Goal: Transaction & Acquisition: Purchase product/service

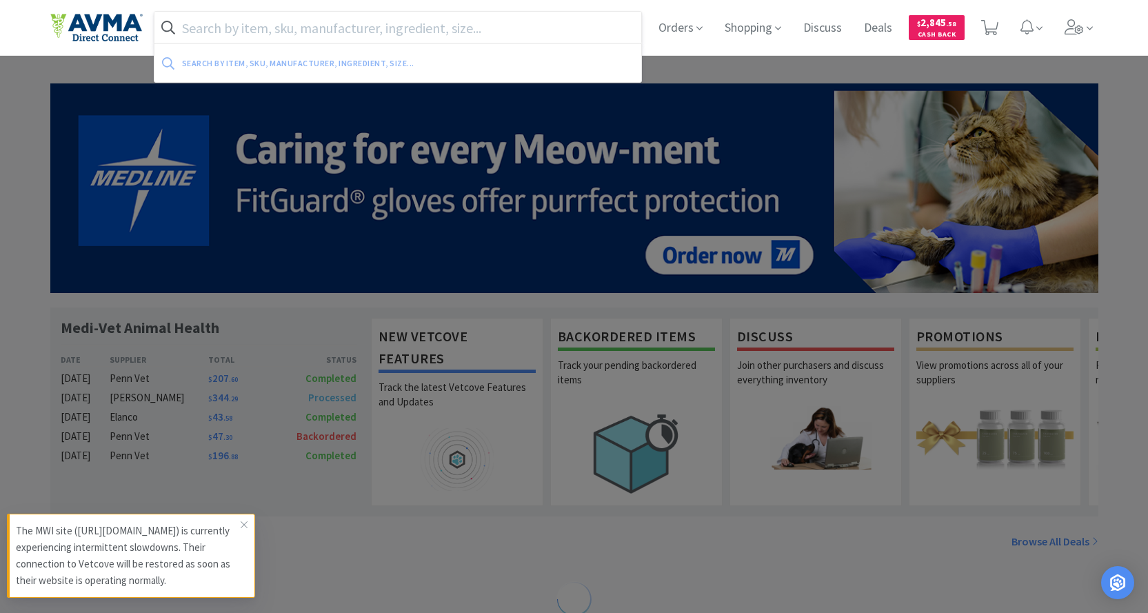
click at [468, 30] on input "text" at bounding box center [399, 28] width 488 height 32
paste input "078013217"
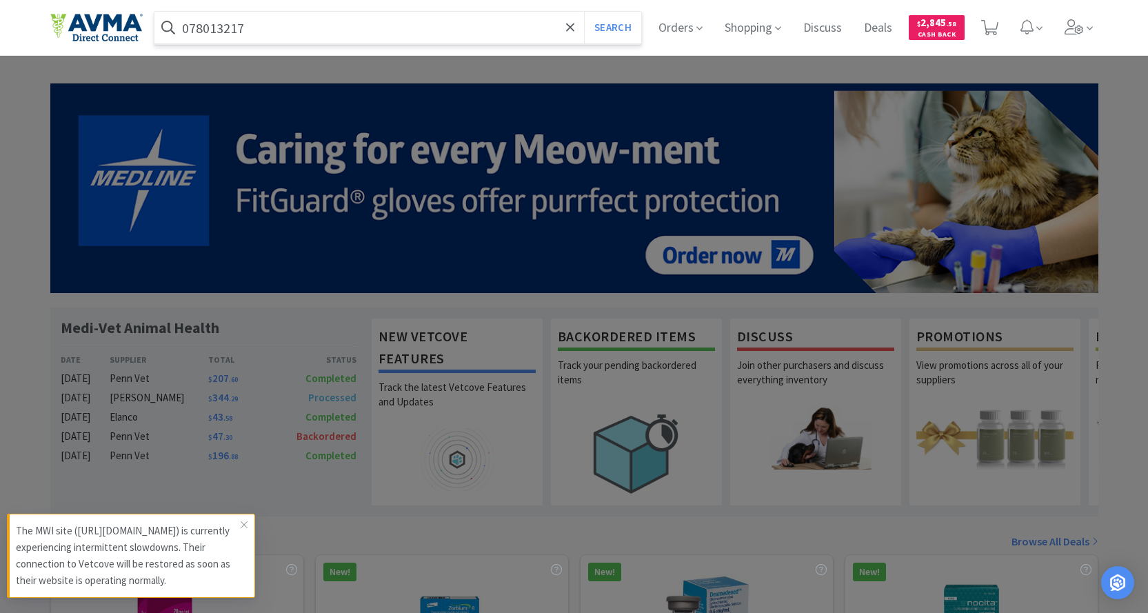
type input "078013217"
click at [584, 12] on button "Search" at bounding box center [612, 28] width 57 height 32
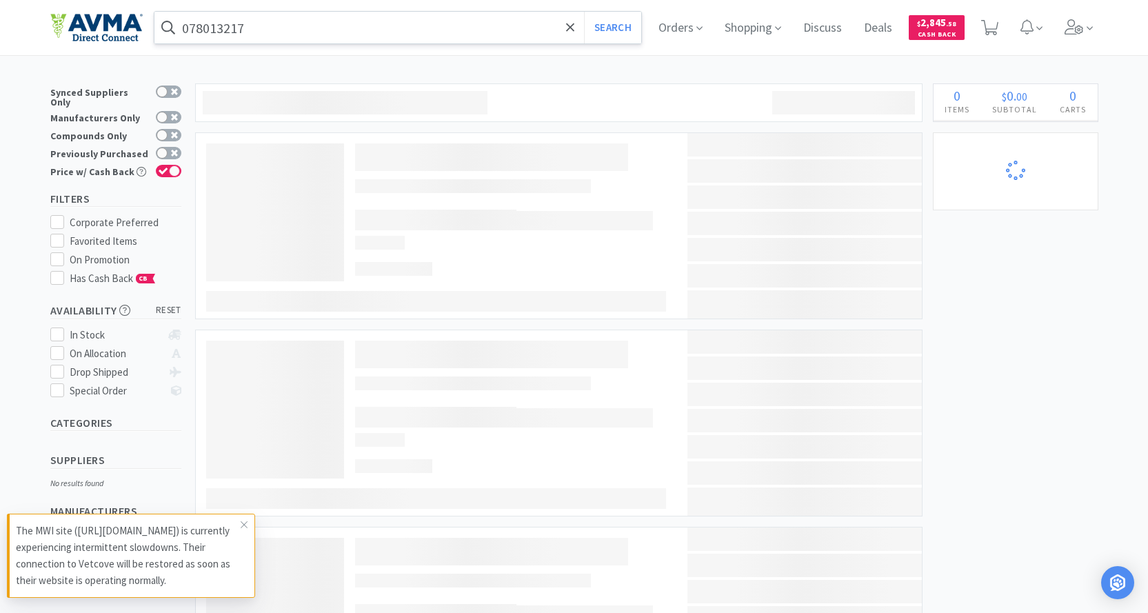
select select "2"
select select "1"
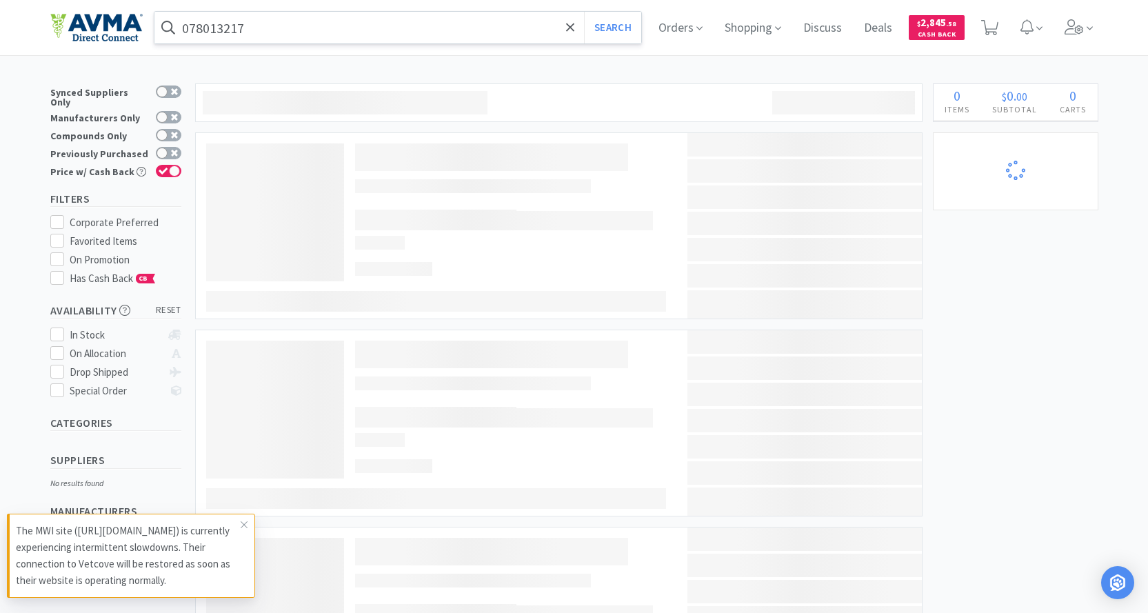
select select "1"
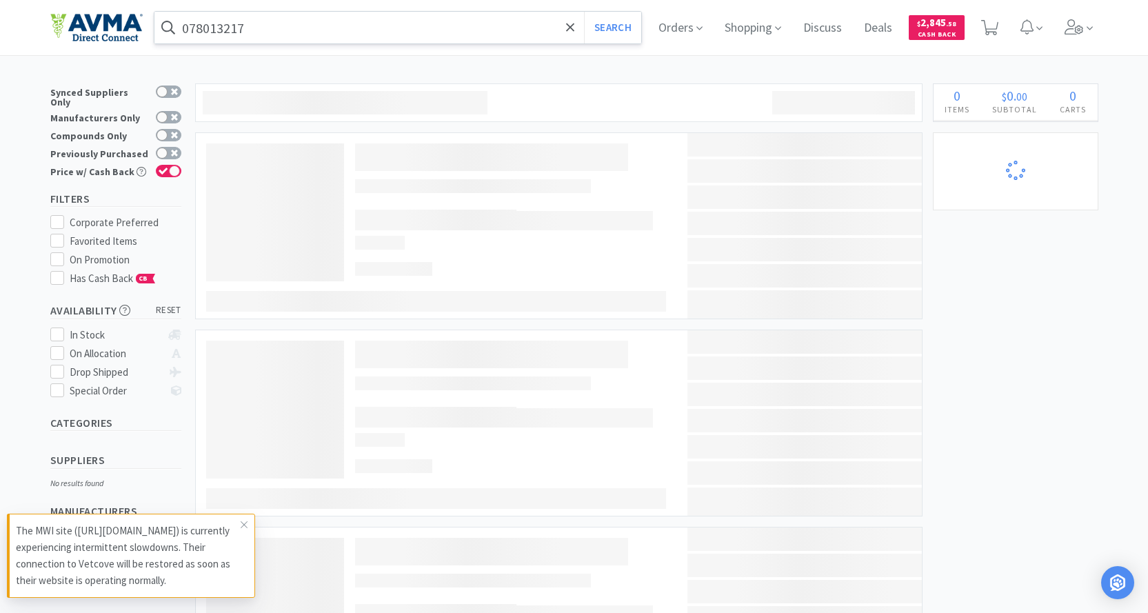
select select "1"
select select "2"
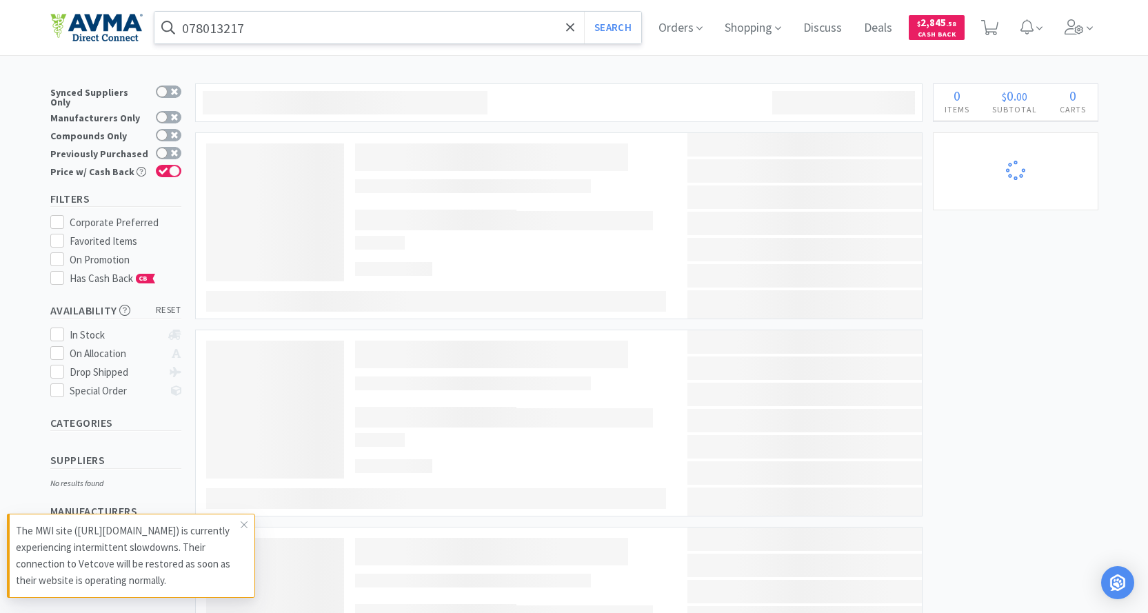
select select "1"
select select "2"
select select "1"
select select "12"
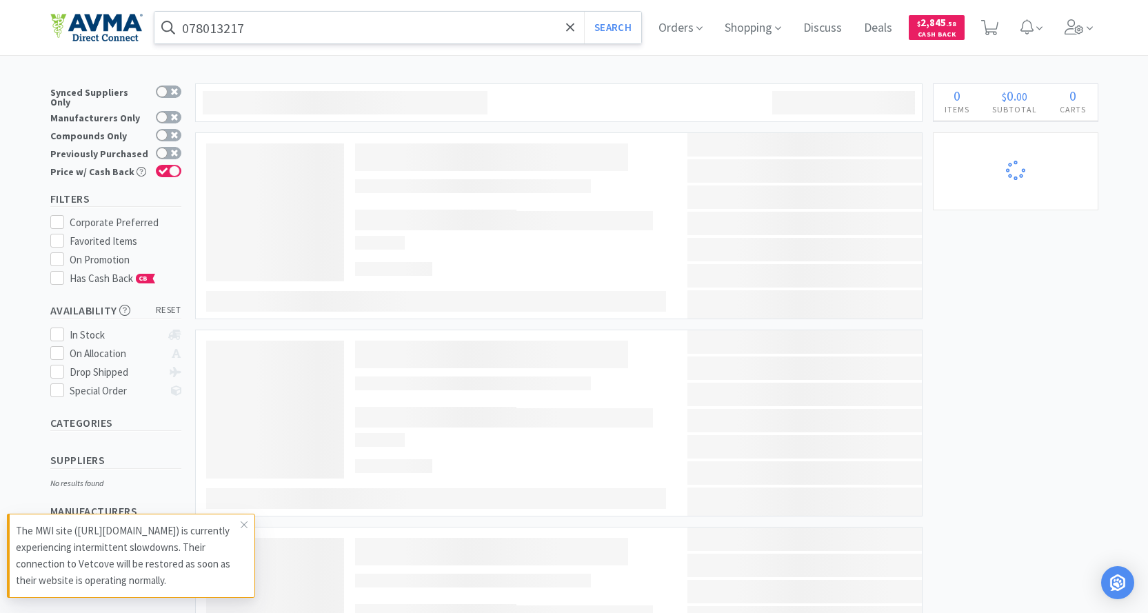
select select "1"
select select "2"
select select "3"
select select "1"
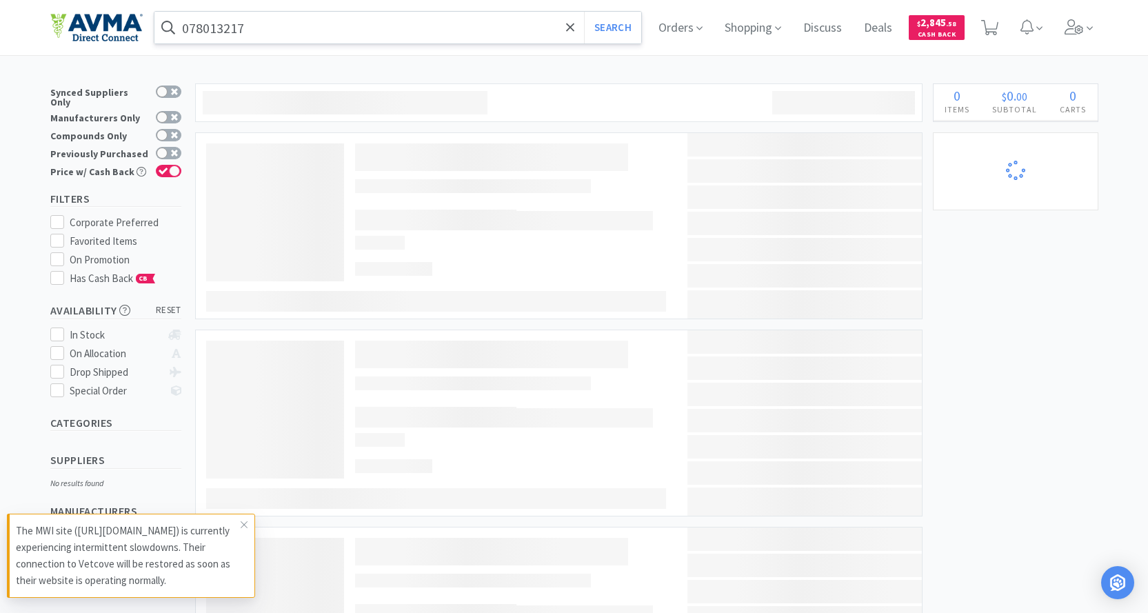
select select "1"
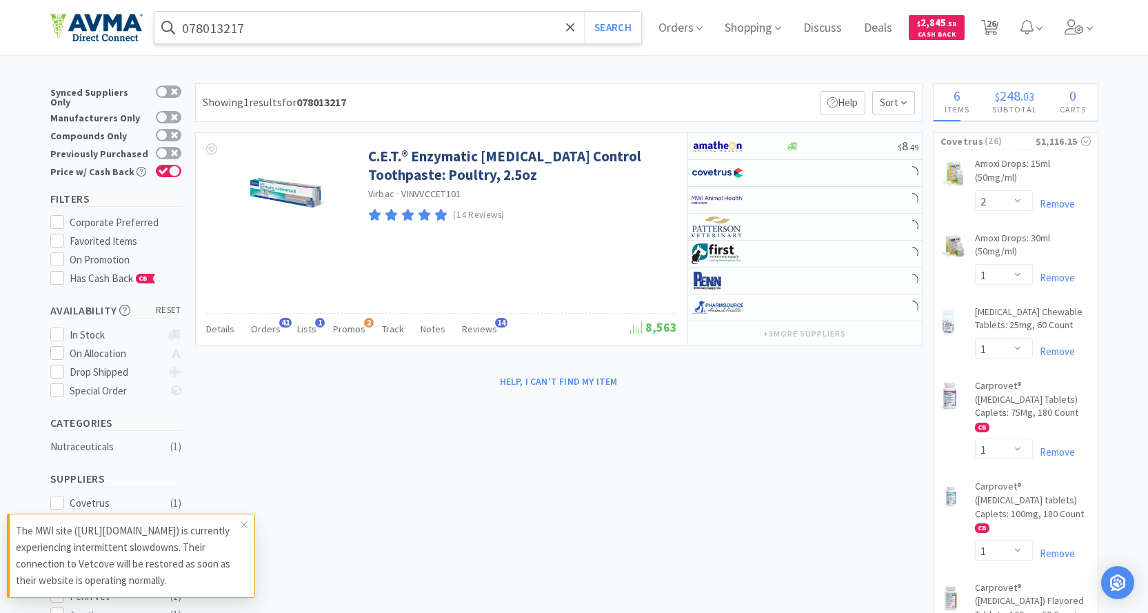
select select "1"
select select "2"
select select "4"
select select "1"
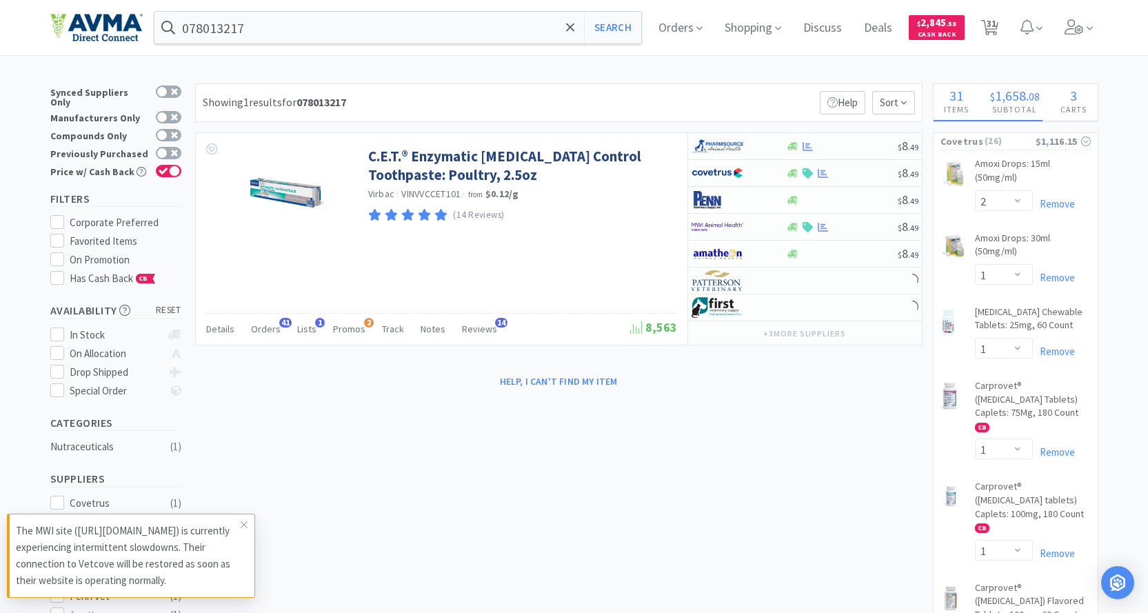
select select "1"
select select "2"
select select "3"
select select "1"
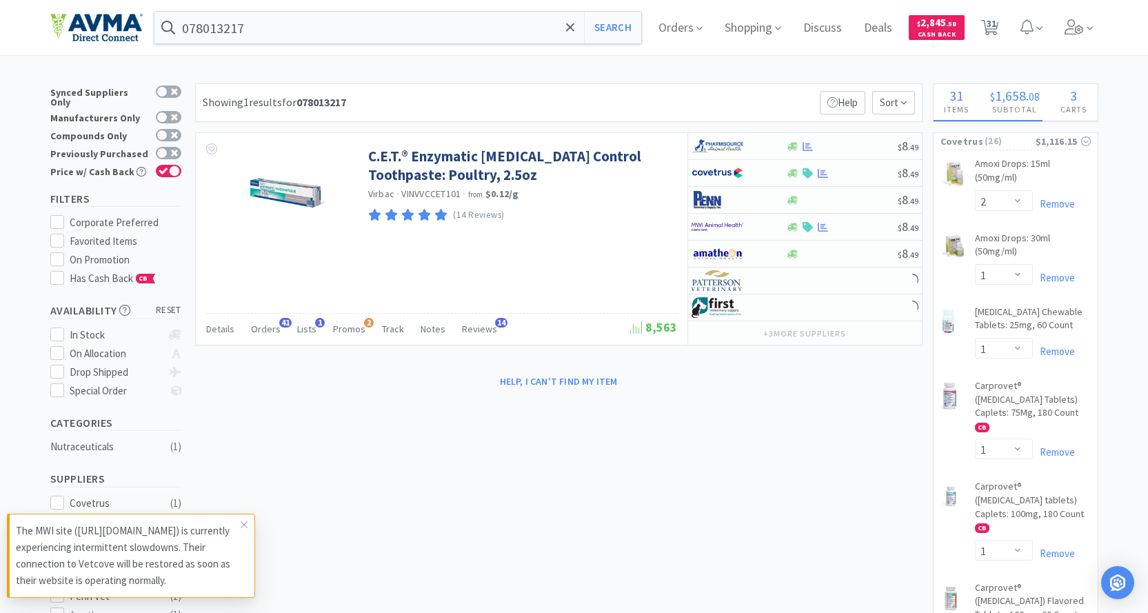
select select "1"
select select "3"
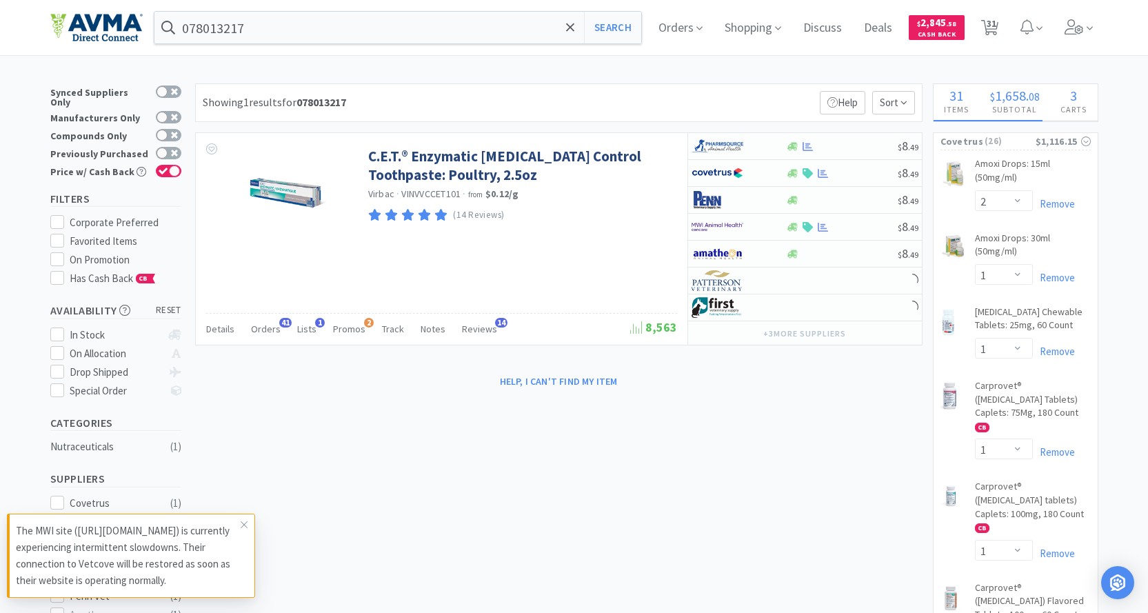
select select "2"
select select "1"
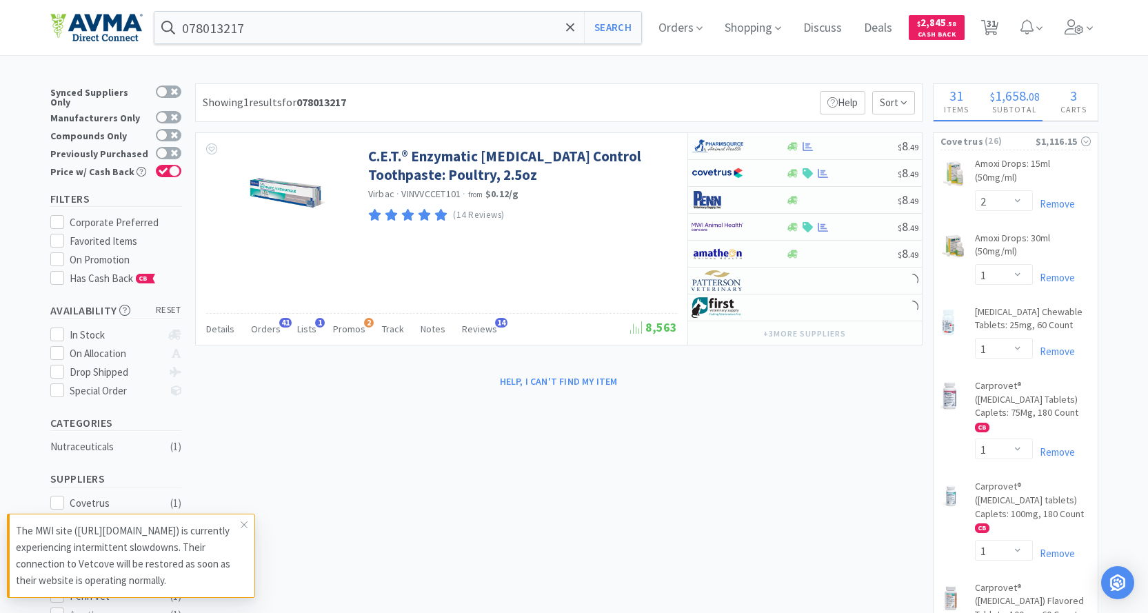
select select "2"
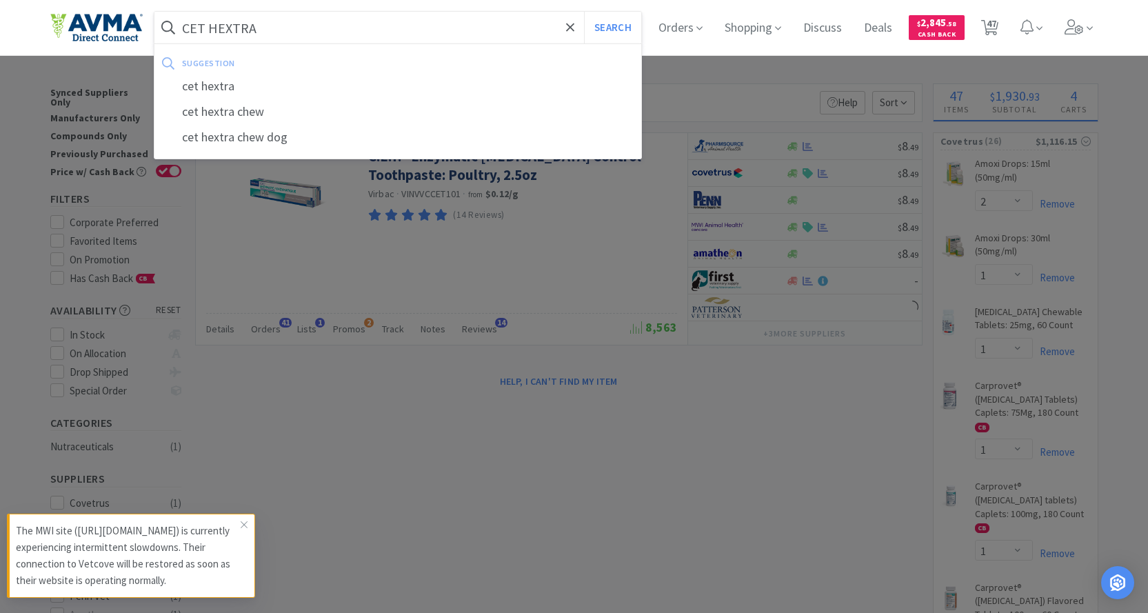
type input "CET HEXTRA"
click at [584, 12] on button "Search" at bounding box center [612, 28] width 57 height 32
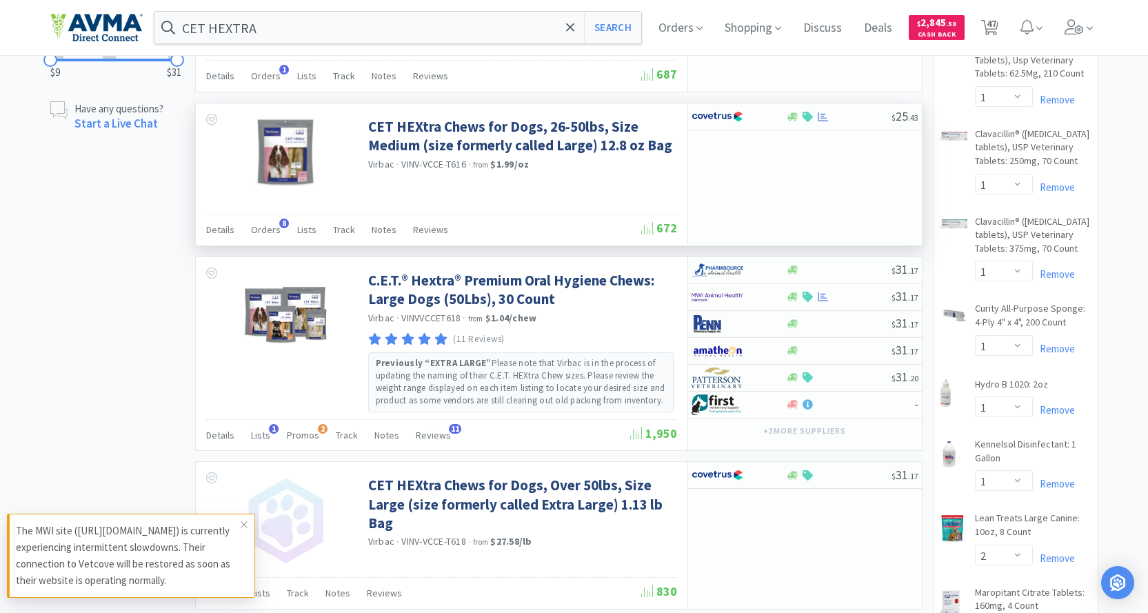
scroll to position [828, 0]
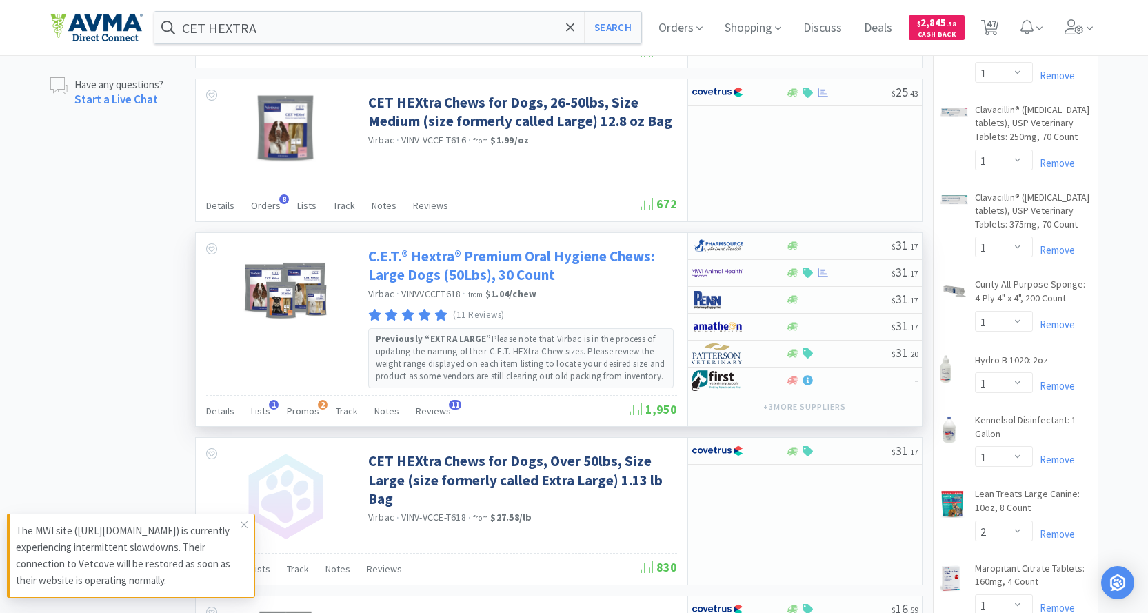
click at [428, 268] on link "C.E.T.® Hextra® Premium Oral Hygiene Chews: Large Dogs (50Lbs), 30 Count" at bounding box center [521, 266] width 306 height 38
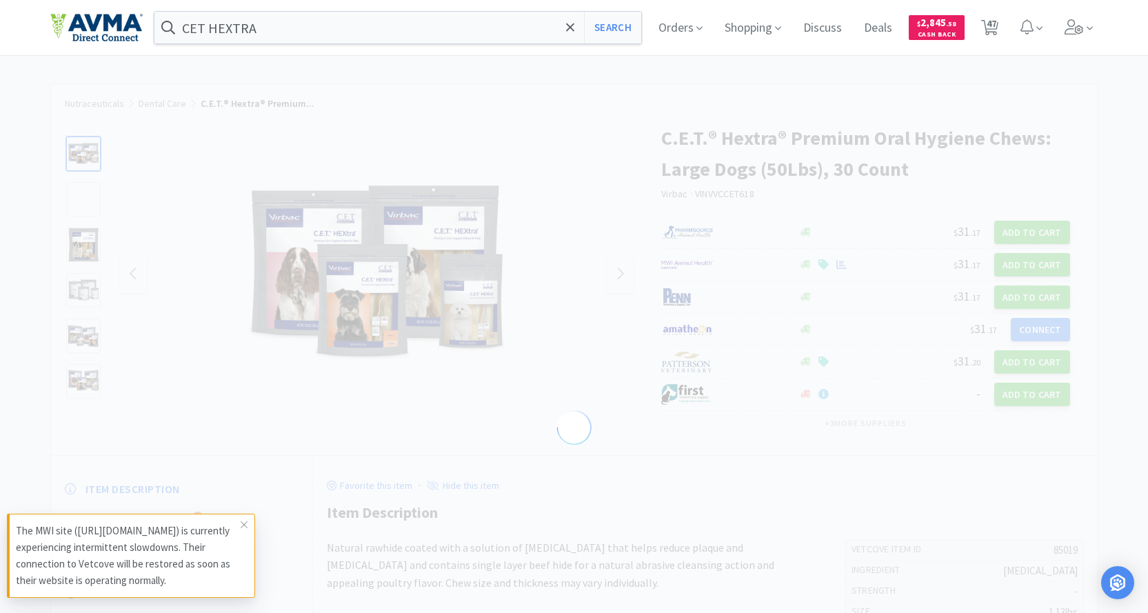
select select "85019"
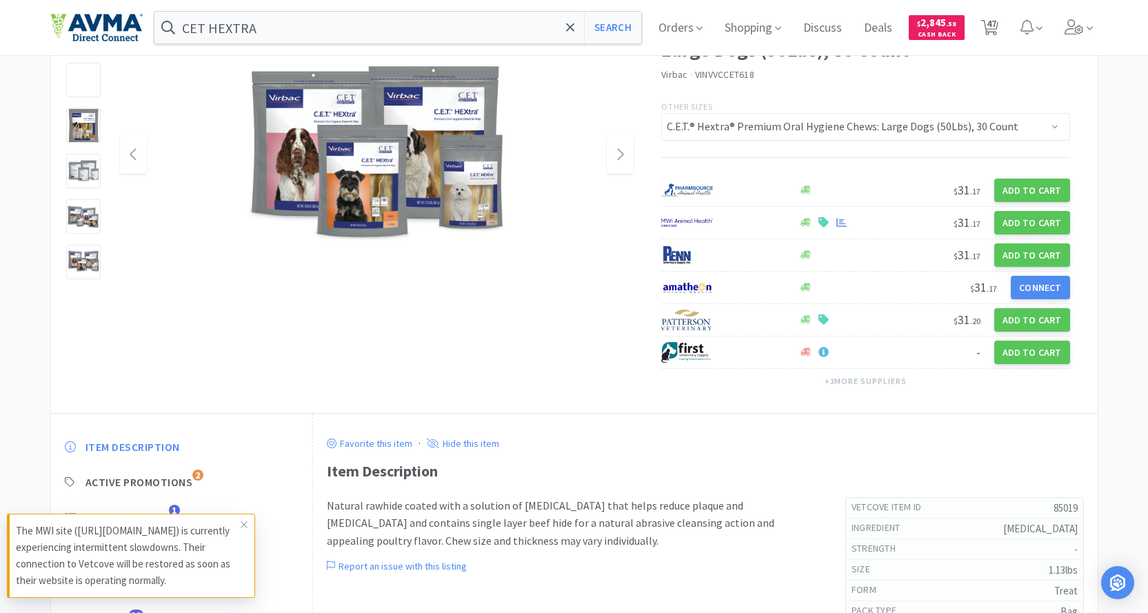
scroll to position [138, 0]
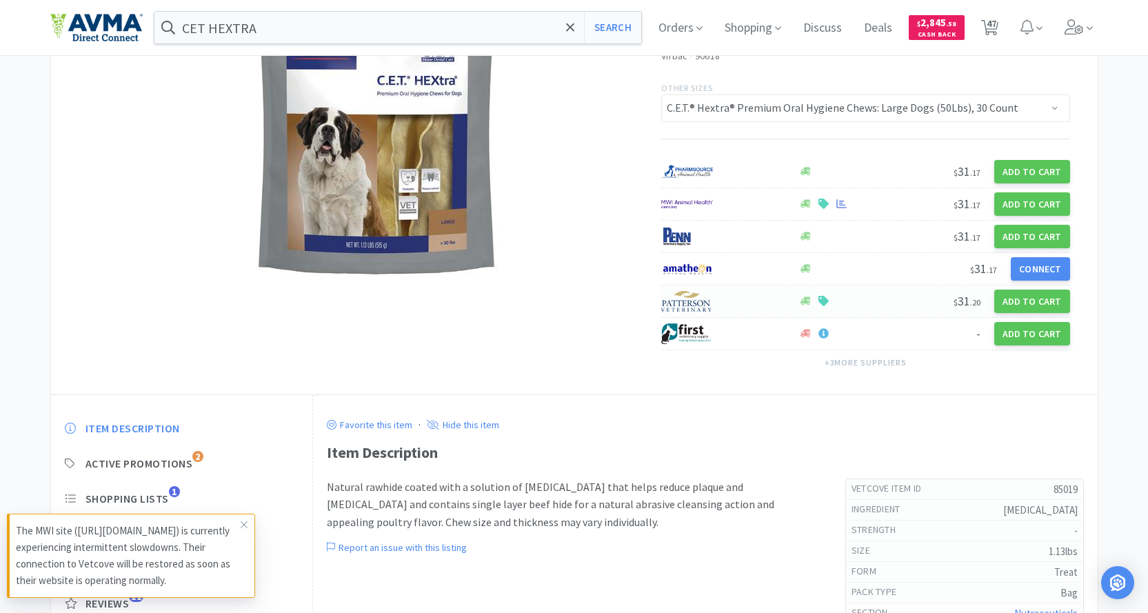
click at [681, 306] on img at bounding box center [687, 301] width 52 height 21
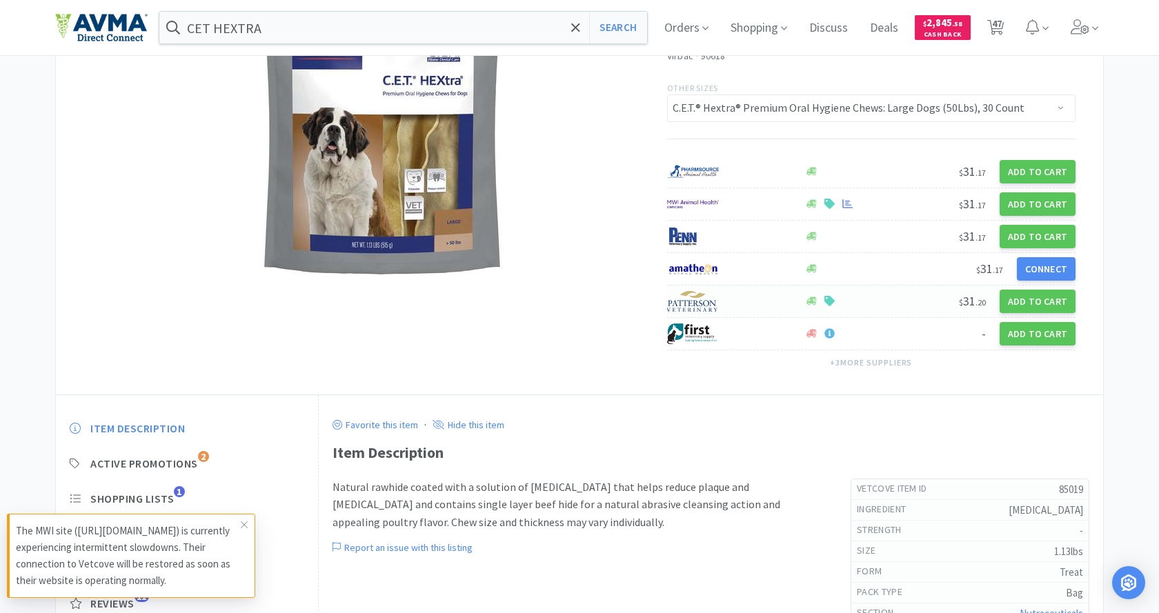
select select "1"
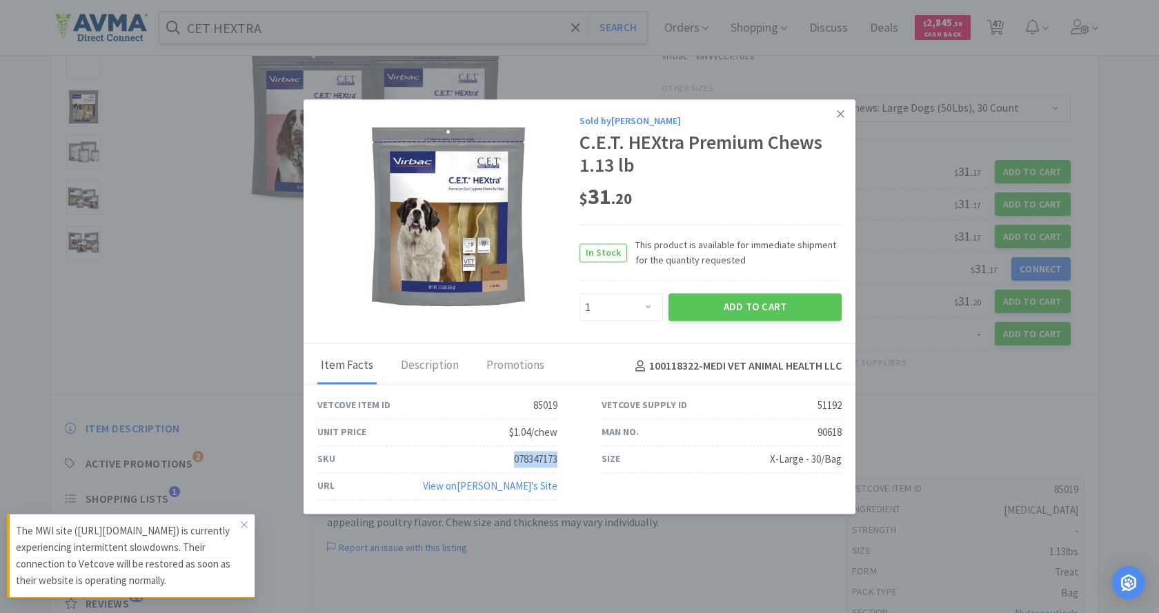
drag, startPoint x: 510, startPoint y: 464, endPoint x: 556, endPoint y: 466, distance: 46.3
click at [556, 466] on div "SKU 078347173" at bounding box center [437, 459] width 240 height 27
copy div "078347173"
click at [840, 114] on icon at bounding box center [841, 114] width 8 height 8
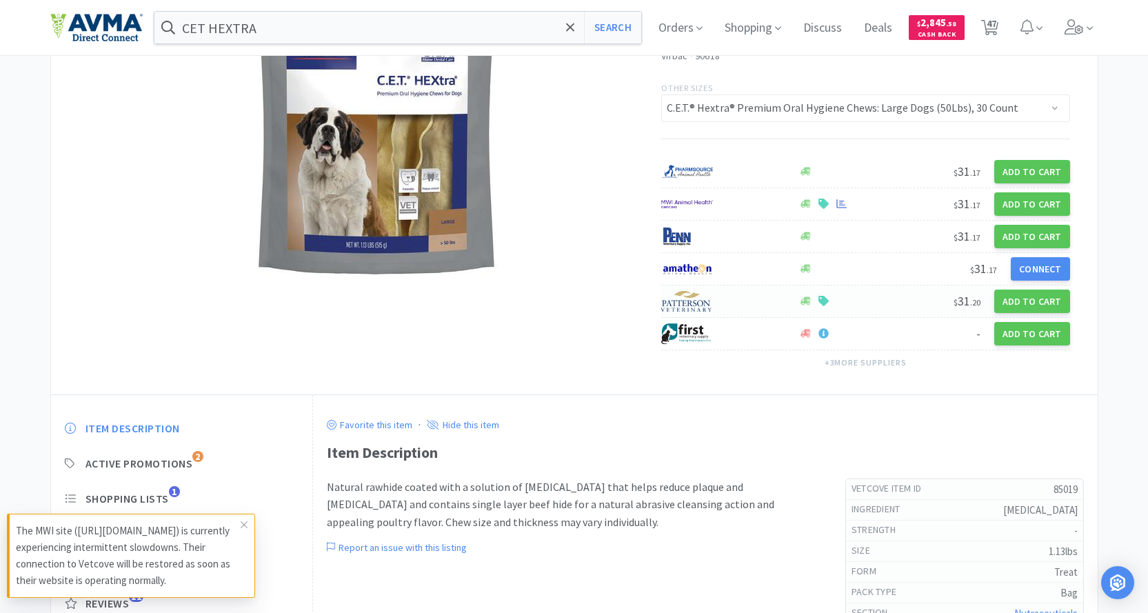
click at [697, 300] on img at bounding box center [687, 301] width 52 height 21
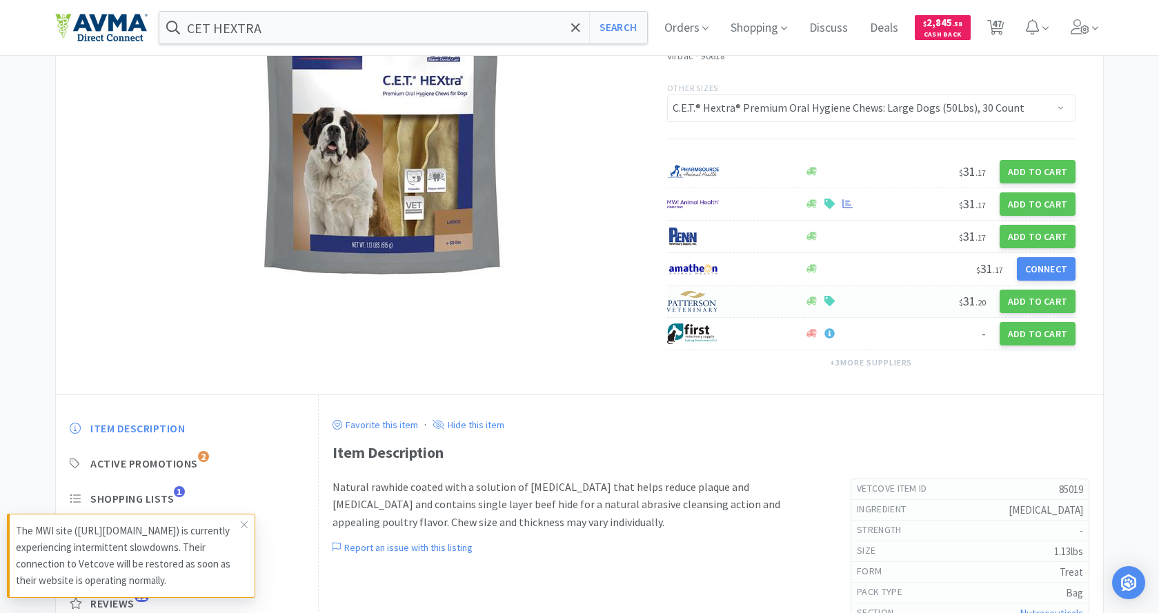
select select "1"
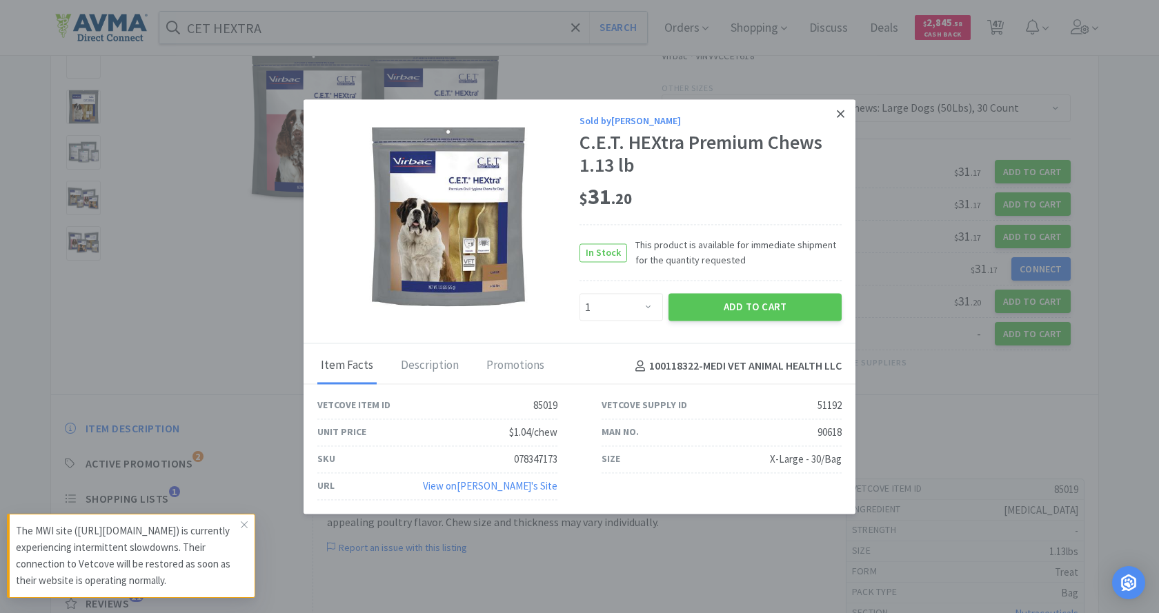
drag, startPoint x: 846, startPoint y: 113, endPoint x: 688, endPoint y: 30, distance: 179.3
click at [844, 112] on link at bounding box center [840, 114] width 24 height 30
